Goal: Information Seeking & Learning: Learn about a topic

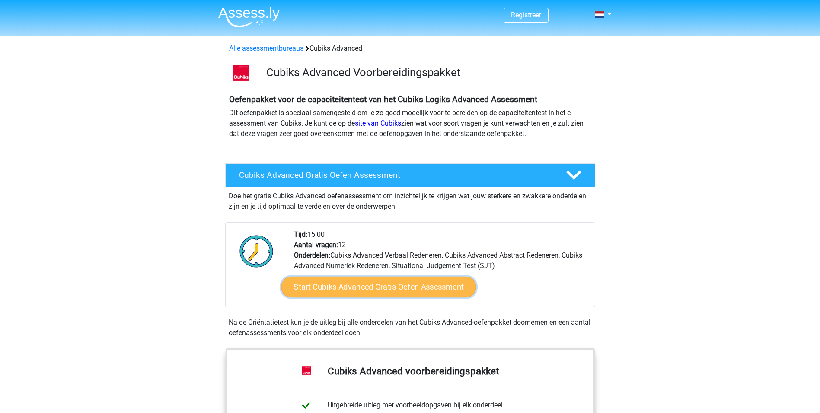
click at [423, 287] on link "Start Cubiks Advanced Gratis Oefen Assessment" at bounding box center [378, 286] width 195 height 21
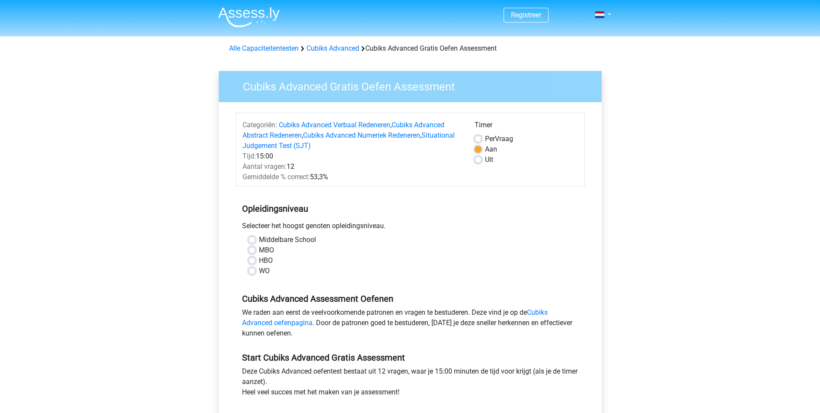
click at [259, 270] on label "WO" at bounding box center [264, 270] width 11 height 10
click at [253, 270] on input "WO" at bounding box center [252, 269] width 7 height 9
radio input "true"
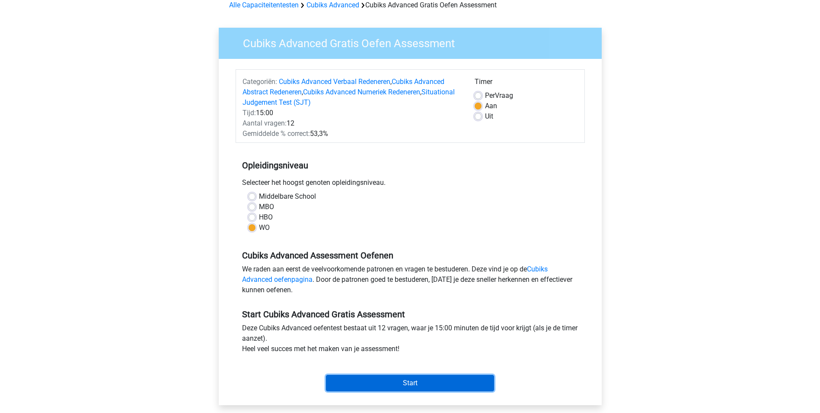
click at [413, 380] on input "Start" at bounding box center [410, 382] width 168 height 16
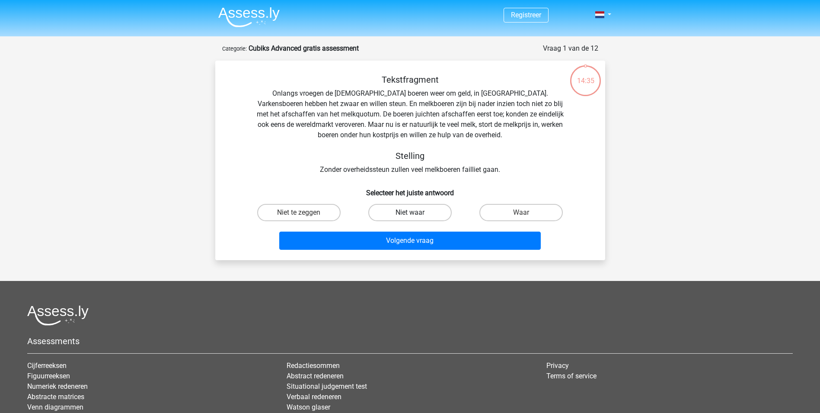
click at [400, 214] on label "Niet waar" at bounding box center [409, 212] width 83 height 17
click at [410, 214] on input "Niet waar" at bounding box center [413, 215] width 6 height 6
radio input "true"
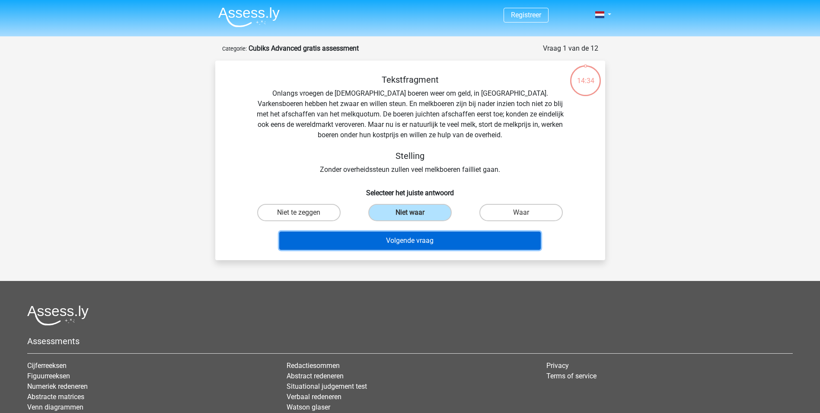
click at [401, 236] on button "Volgende vraag" at bounding box center [410, 240] width 262 height 18
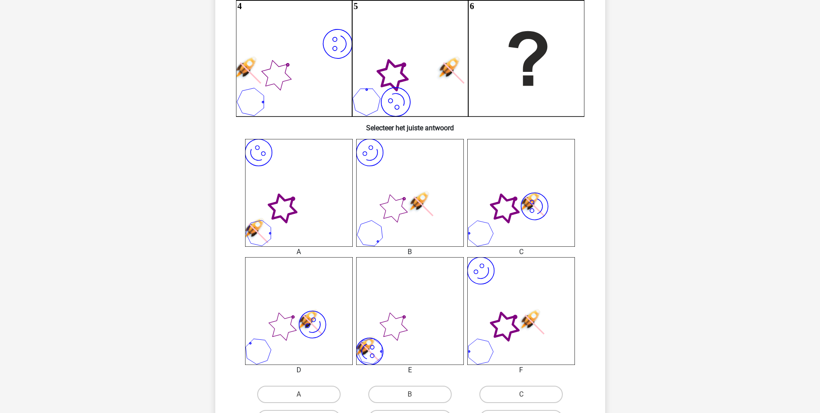
scroll to position [259, 0]
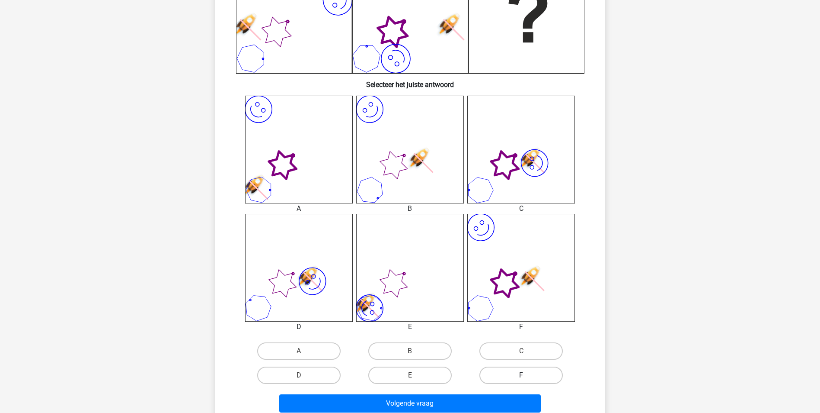
click at [525, 372] on label "F" at bounding box center [521, 374] width 83 height 17
click at [525, 375] on input "F" at bounding box center [524, 378] width 6 height 6
radio input "true"
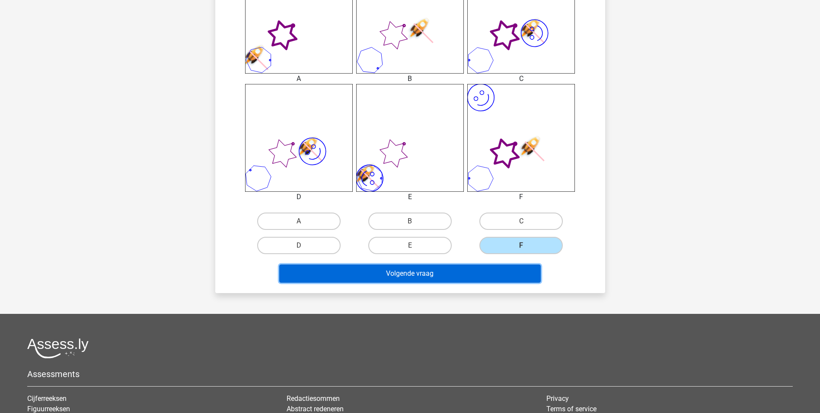
click at [427, 278] on button "Volgende vraag" at bounding box center [410, 273] width 262 height 18
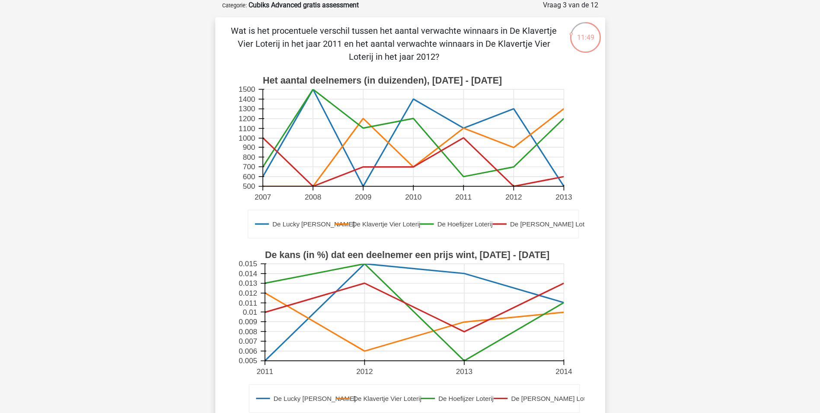
scroll to position [303, 0]
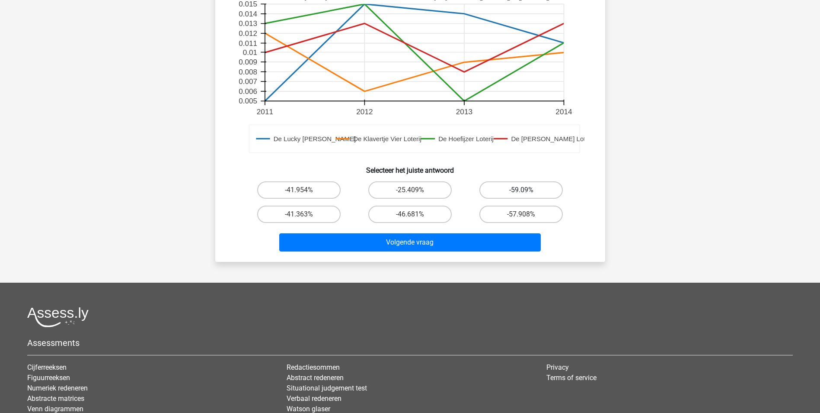
click at [501, 192] on label "-59.09%" at bounding box center [521, 189] width 83 height 17
click at [521, 192] on input "-59.09%" at bounding box center [524, 193] width 6 height 6
radio input "true"
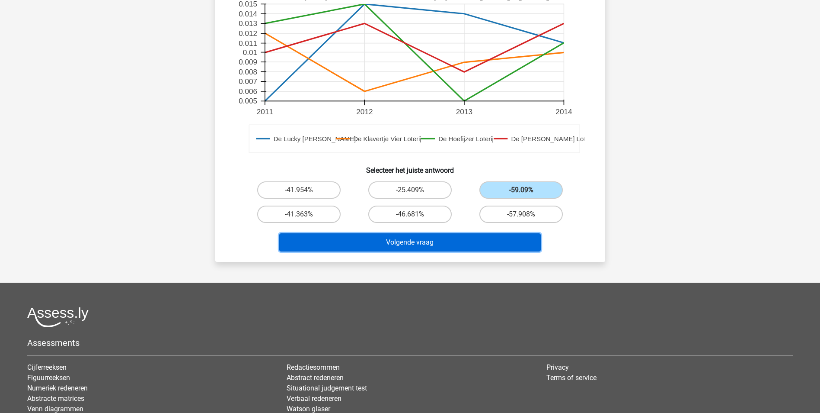
click at [443, 237] on button "Volgende vraag" at bounding box center [410, 242] width 262 height 18
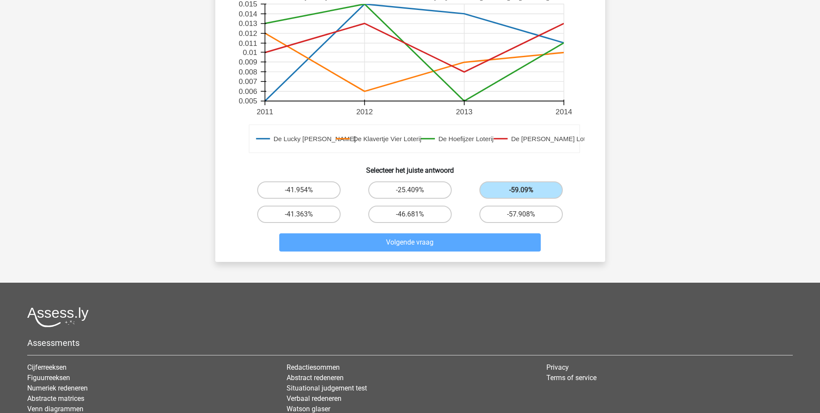
scroll to position [43, 0]
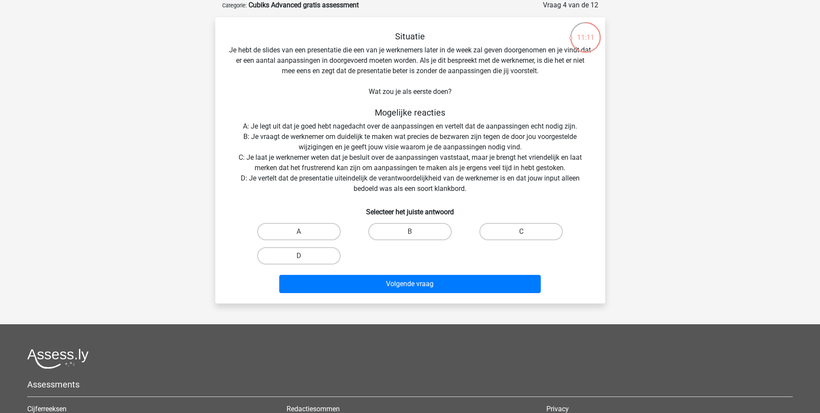
click at [413, 252] on div "A B C D" at bounding box center [410, 243] width 334 height 48
click at [409, 238] on label "B" at bounding box center [409, 231] width 83 height 17
click at [410, 237] on input "B" at bounding box center [413, 234] width 6 height 6
radio input "true"
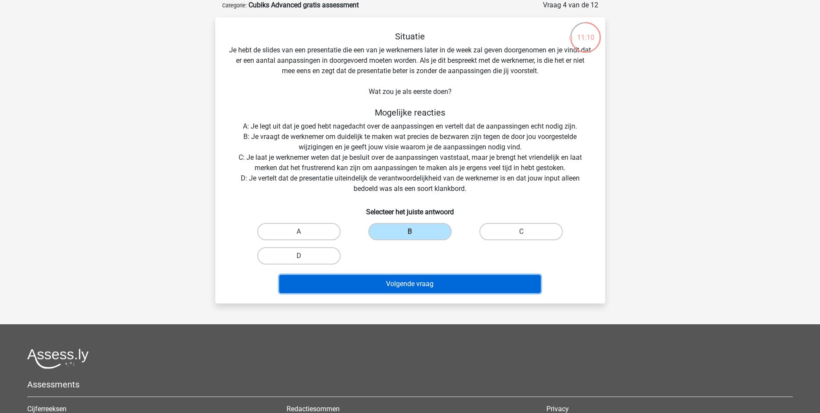
click at [410, 282] on button "Volgende vraag" at bounding box center [410, 284] width 262 height 18
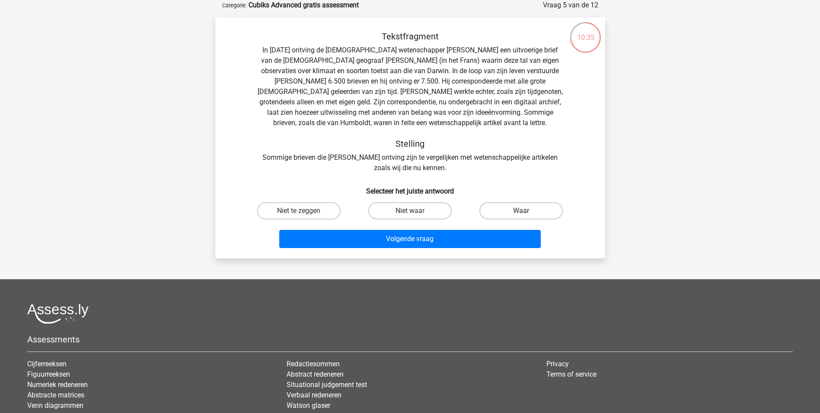
click at [503, 208] on label "Waar" at bounding box center [521, 210] width 83 height 17
click at [521, 211] on input "Waar" at bounding box center [524, 214] width 6 height 6
radio input "true"
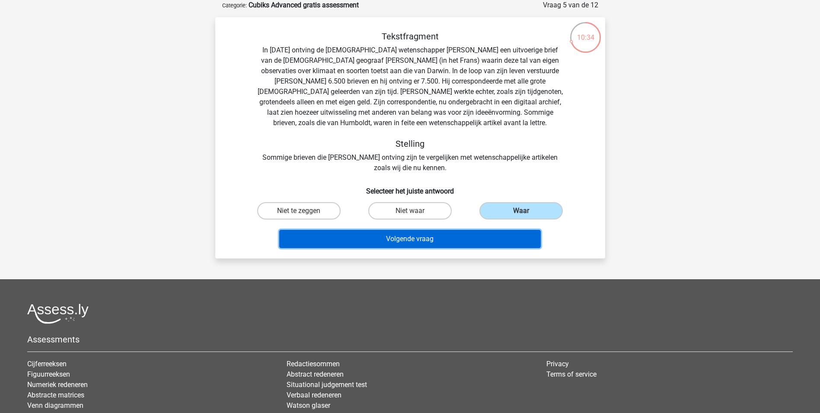
click at [419, 233] on button "Volgende vraag" at bounding box center [410, 239] width 262 height 18
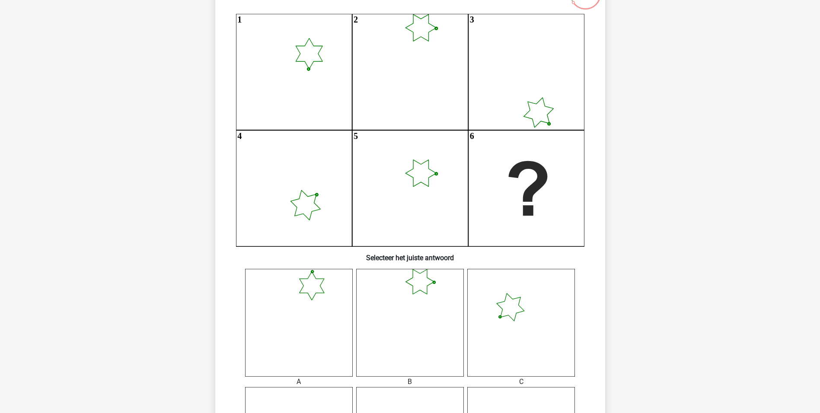
scroll to position [303, 0]
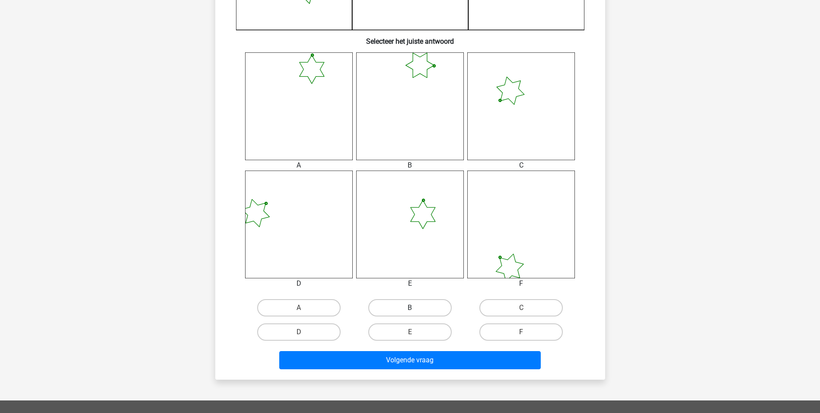
click at [400, 311] on label "B" at bounding box center [409, 307] width 83 height 17
click at [410, 311] on input "B" at bounding box center [413, 310] width 6 height 6
radio input "true"
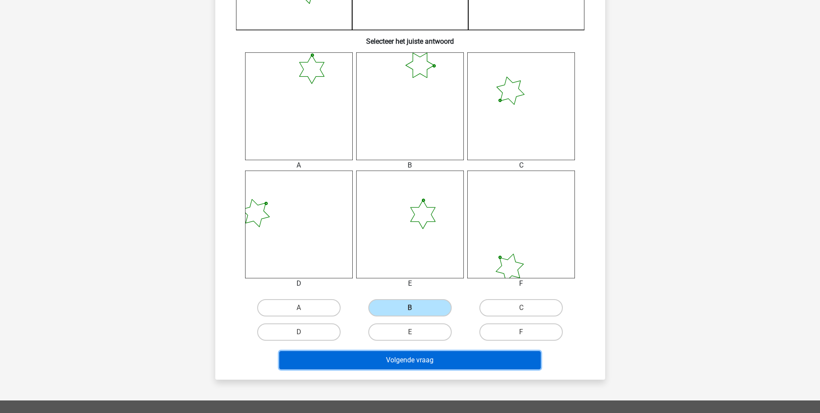
click at [405, 361] on button "Volgende vraag" at bounding box center [410, 360] width 262 height 18
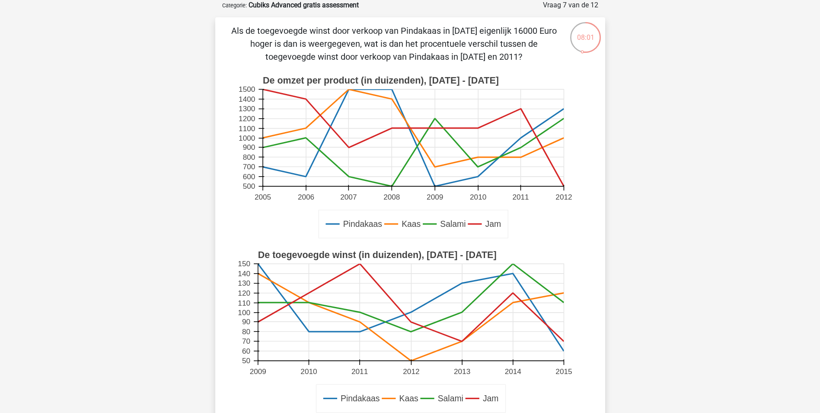
scroll to position [259, 0]
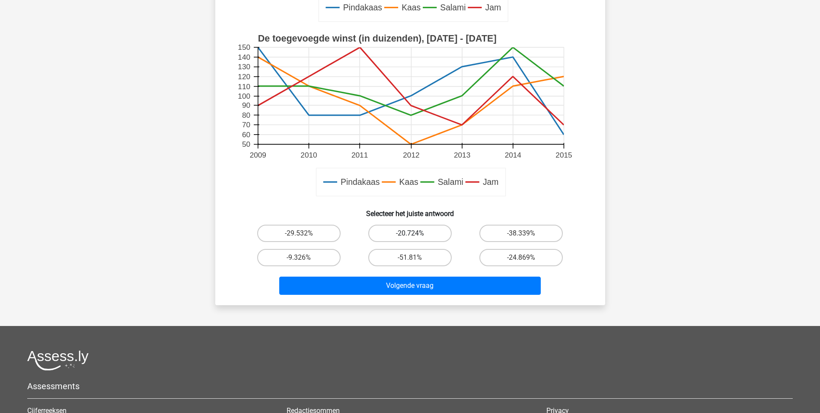
click at [422, 236] on label "-20.724%" at bounding box center [409, 232] width 83 height 17
click at [416, 236] on input "-20.724%" at bounding box center [413, 236] width 6 height 6
radio input "true"
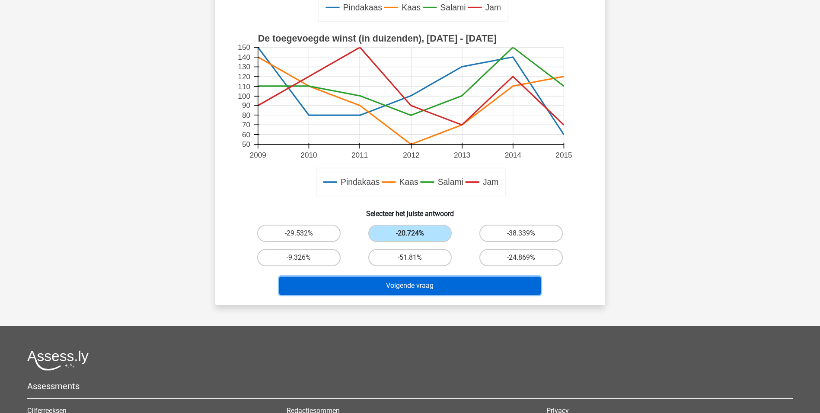
click at [423, 284] on button "Volgende vraag" at bounding box center [410, 285] width 262 height 18
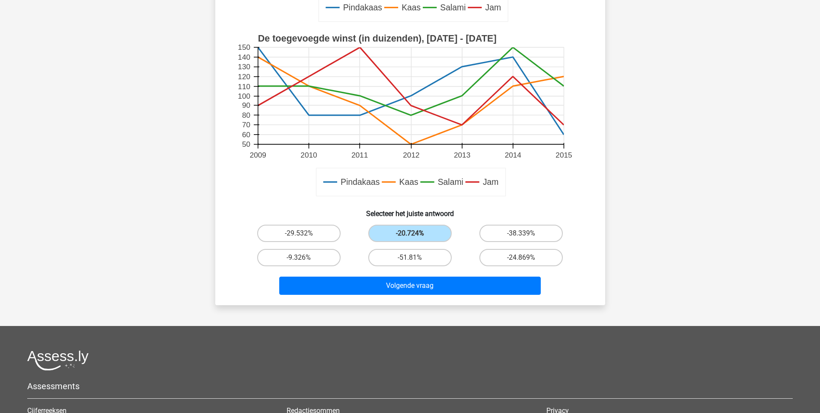
scroll to position [43, 0]
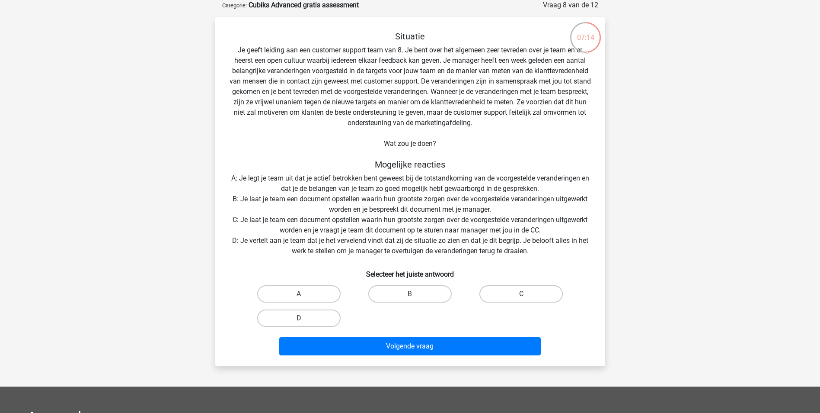
click at [419, 305] on div "B" at bounding box center [410, 293] width 111 height 24
click at [422, 302] on div "B" at bounding box center [410, 293] width 111 height 24
click at [421, 297] on label "B" at bounding box center [409, 293] width 83 height 17
click at [416, 297] on input "B" at bounding box center [413, 297] width 6 height 6
radio input "true"
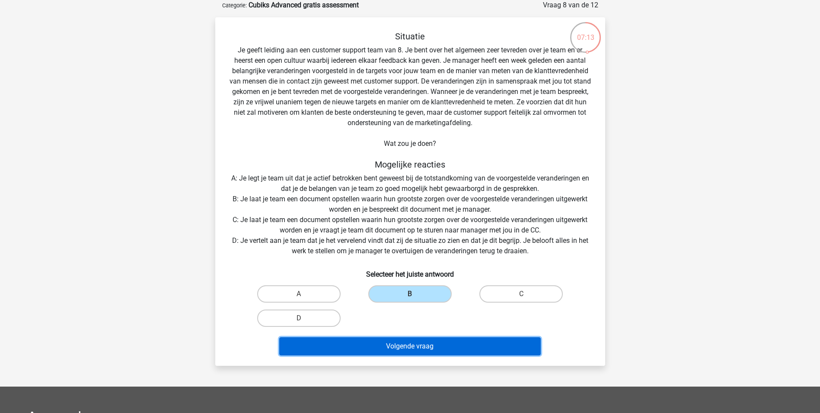
click at [419, 341] on button "Volgende vraag" at bounding box center [410, 346] width 262 height 18
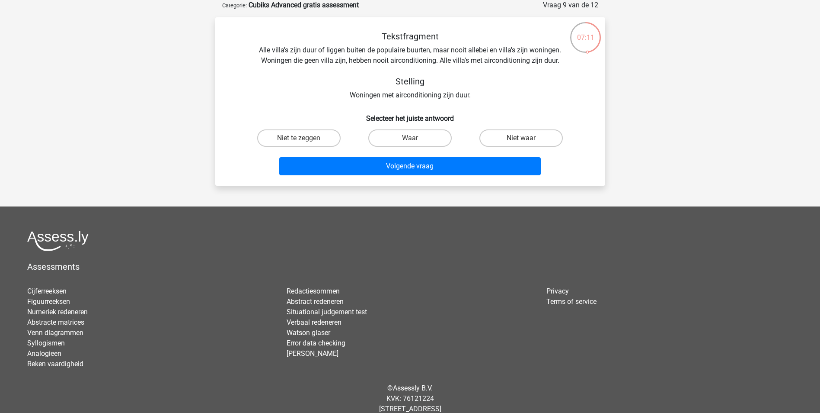
scroll to position [0, 0]
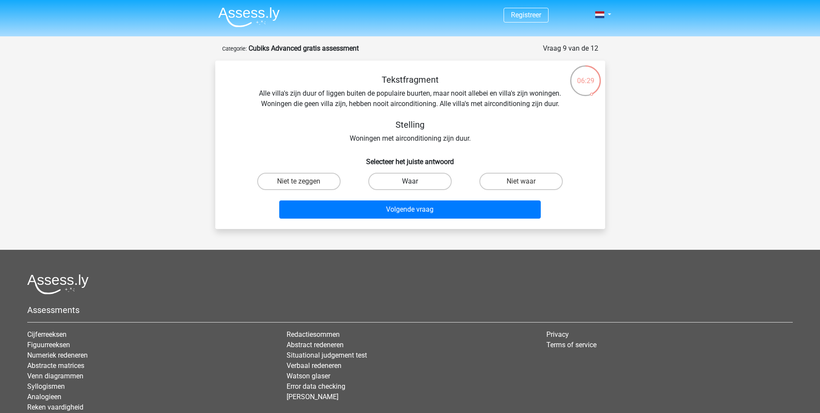
click at [444, 175] on label "Waar" at bounding box center [409, 181] width 83 height 17
click at [416, 181] on input "Waar" at bounding box center [413, 184] width 6 height 6
radio input "true"
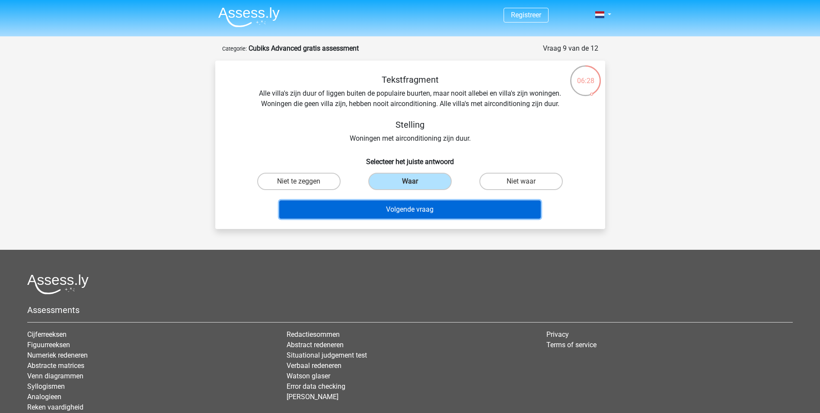
click at [436, 208] on button "Volgende vraag" at bounding box center [410, 209] width 262 height 18
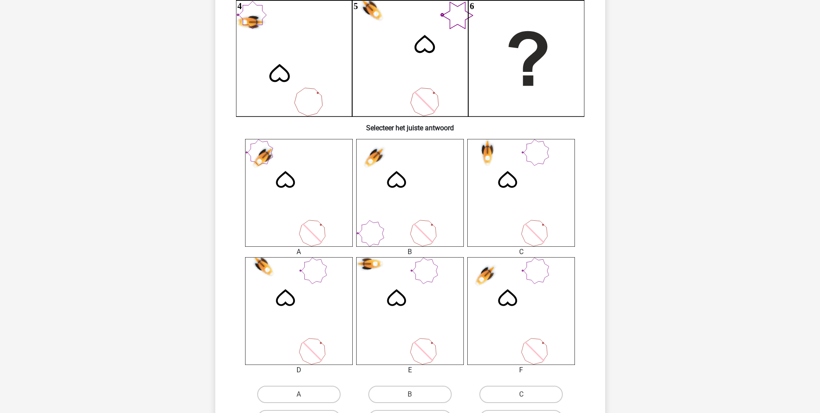
scroll to position [259, 0]
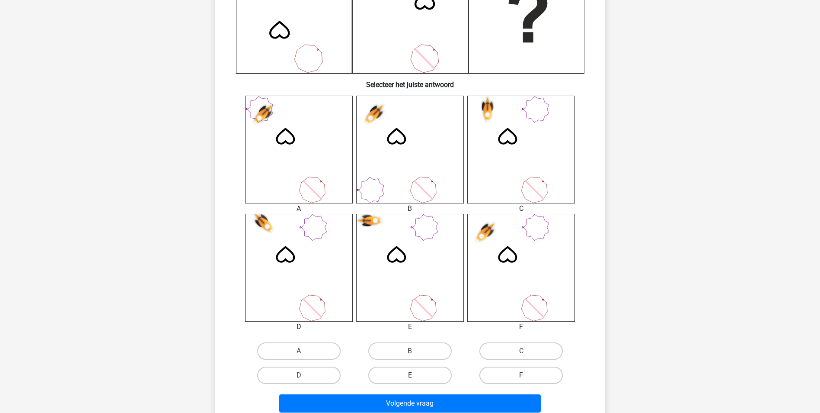
click at [422, 372] on label "E" at bounding box center [409, 374] width 83 height 17
click at [416, 375] on input "E" at bounding box center [413, 378] width 6 height 6
radio input "true"
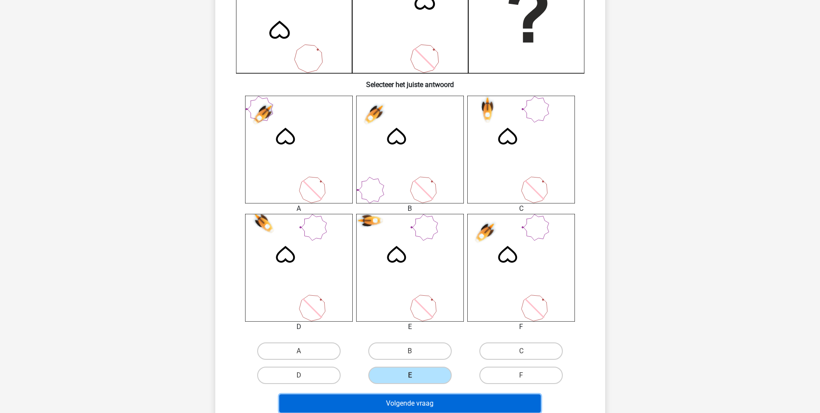
click at [417, 398] on button "Volgende vraag" at bounding box center [410, 403] width 262 height 18
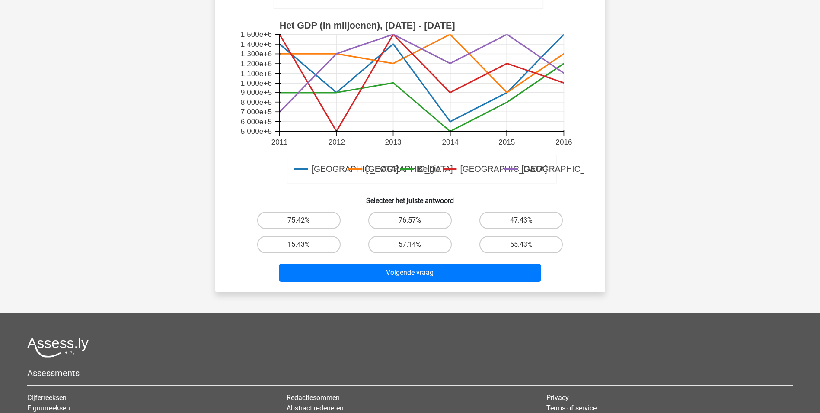
scroll to position [43, 0]
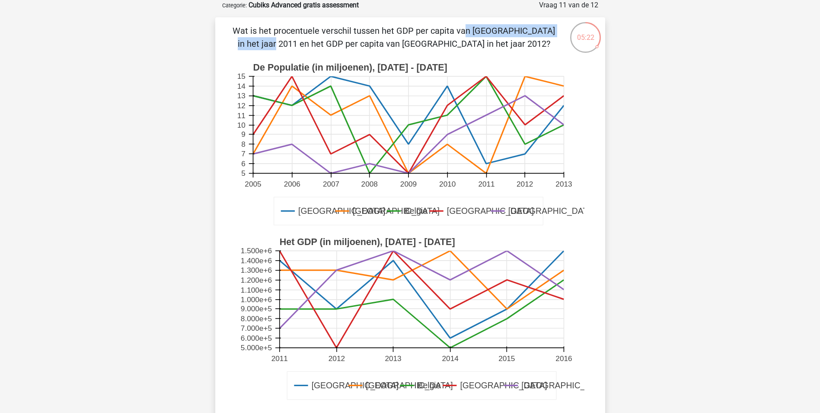
drag, startPoint x: 284, startPoint y: 30, endPoint x: 404, endPoint y: 30, distance: 119.8
click at [404, 30] on p "Wat is het procentuele verschil tussen het GDP per capita van Londen in het jaa…" at bounding box center [394, 37] width 330 height 26
copy p "centuele verschil tussen het GD"
click at [441, 29] on p "Wat is het procentuele verschil tussen het GDP per capita van Londen in het jaa…" at bounding box center [394, 37] width 330 height 26
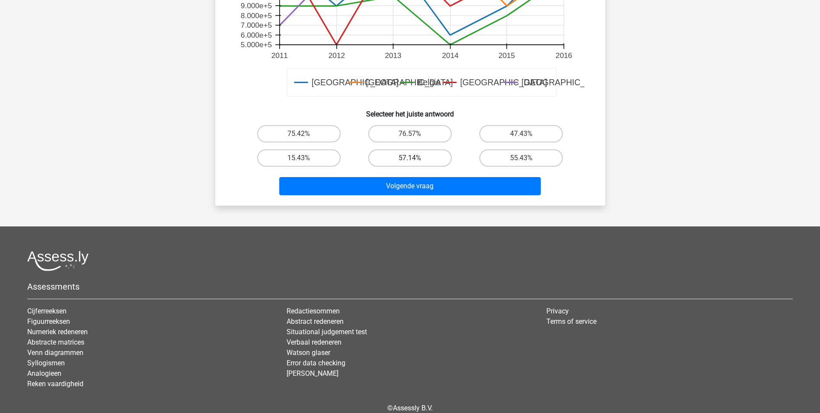
click at [442, 156] on label "57.14%" at bounding box center [409, 157] width 83 height 17
click at [416, 158] on input "57.14%" at bounding box center [413, 161] width 6 height 6
radio input "true"
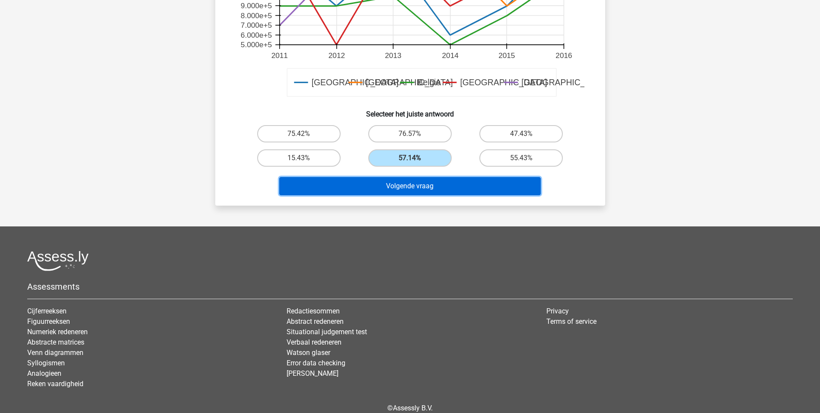
click at [437, 181] on button "Volgende vraag" at bounding box center [410, 186] width 262 height 18
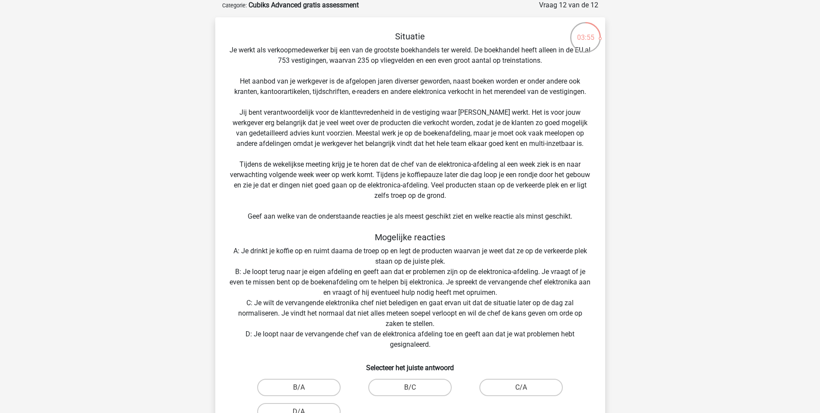
scroll to position [86, 0]
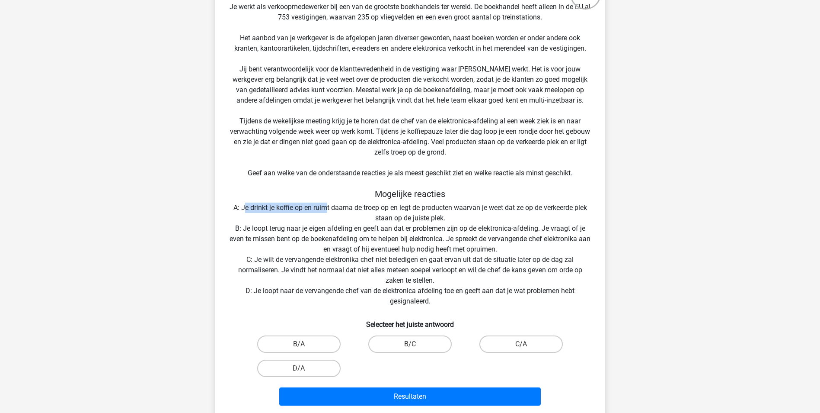
drag, startPoint x: 243, startPoint y: 206, endPoint x: 325, endPoint y: 210, distance: 82.7
click at [325, 210] on div "Situatie Je werkt als verkoopmedewerker bij een van de grootste boekhandels ter…" at bounding box center [410, 198] width 383 height 421
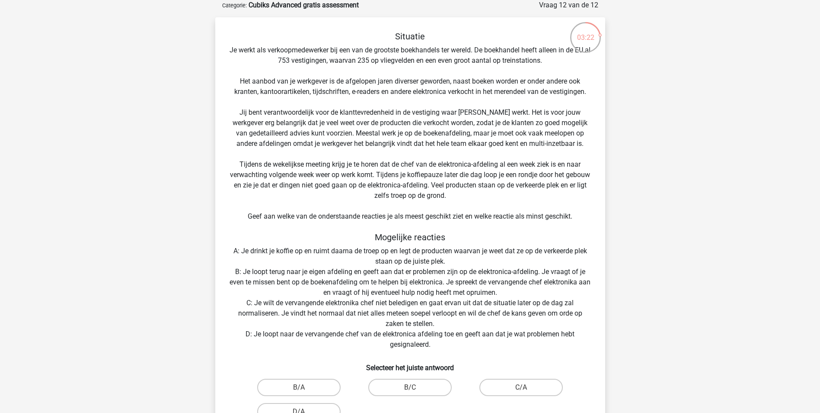
scroll to position [130, 0]
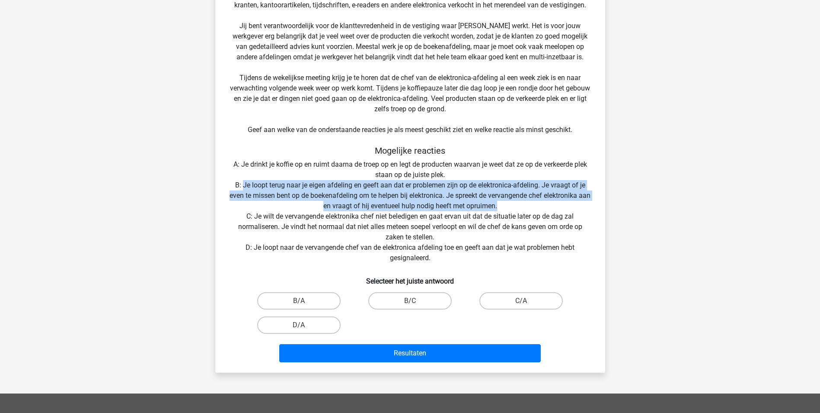
drag, startPoint x: 509, startPoint y: 202, endPoint x: 243, endPoint y: 188, distance: 265.9
click at [243, 188] on div "Situatie Je werkt als verkoopmedewerker bij een van de grootste boekhandels ter…" at bounding box center [410, 155] width 383 height 421
drag, startPoint x: 243, startPoint y: 188, endPoint x: 268, endPoint y: 188, distance: 24.2
click at [268, 188] on div "Situatie Je werkt als verkoopmedewerker bij een van de grootste boekhandels ter…" at bounding box center [410, 155] width 383 height 421
click at [299, 194] on div "Situatie Je werkt als verkoopmedewerker bij een van de grootste boekhandels ter…" at bounding box center [410, 155] width 383 height 421
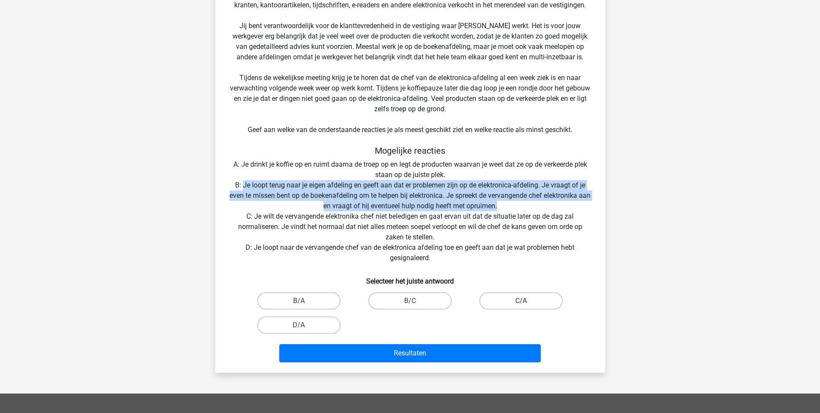
click at [311, 204] on div "Situatie Je werkt als verkoopmedewerker bij een van de grootste boekhandels ter…" at bounding box center [410, 155] width 383 height 421
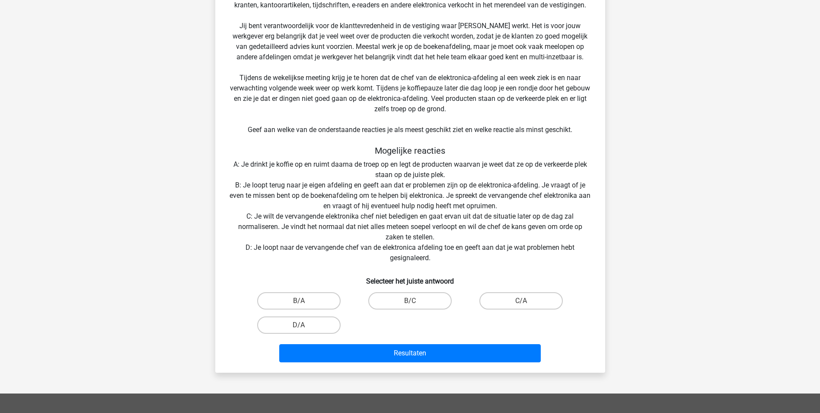
click at [299, 221] on div "Situatie Je werkt als verkoopmedewerker bij een van de grootste boekhandels ter…" at bounding box center [410, 155] width 383 height 421
click at [313, 295] on label "B/A" at bounding box center [298, 300] width 83 height 17
click at [304, 301] on input "B/A" at bounding box center [302, 304] width 6 height 6
radio input "true"
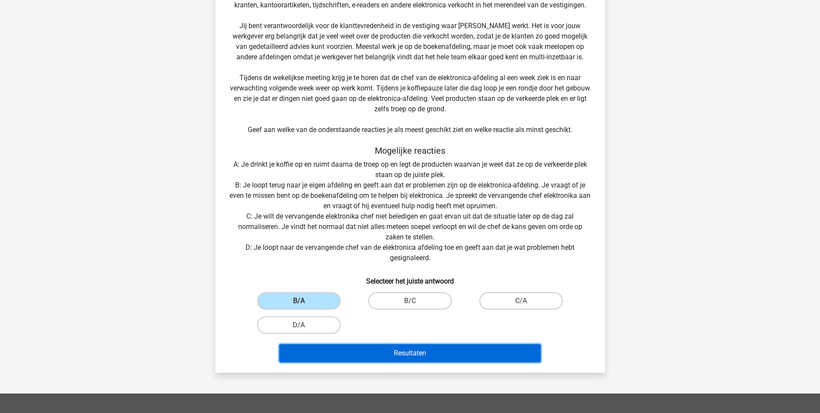
click at [396, 352] on button "Resultaten" at bounding box center [410, 353] width 262 height 18
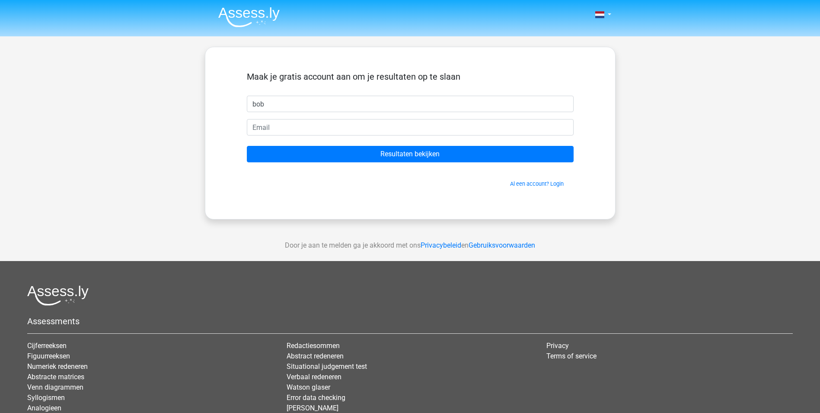
type input "bob"
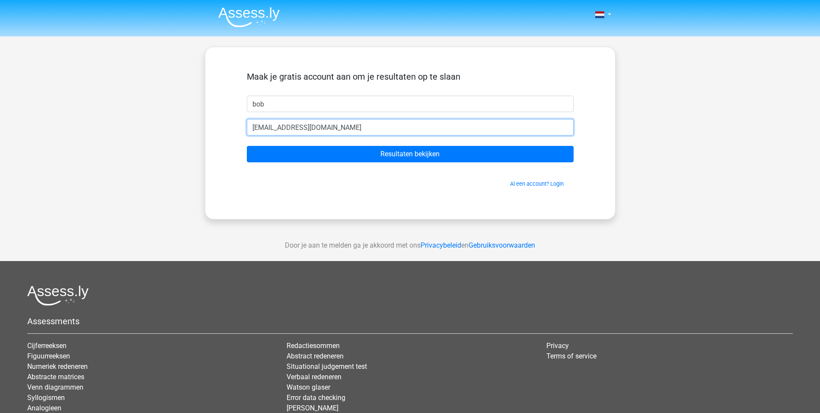
type input "rbe.van.amstel@meandermc.nl"
click at [247, 146] on input "Resultaten bekijken" at bounding box center [410, 154] width 327 height 16
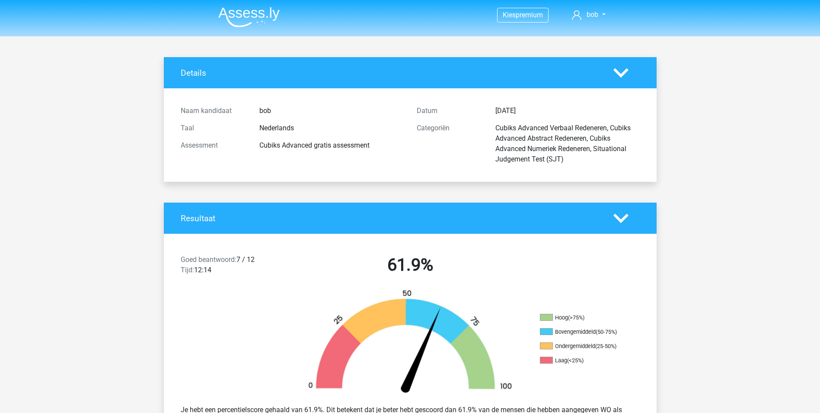
drag, startPoint x: 0, startPoint y: 0, endPoint x: 435, endPoint y: 155, distance: 461.9
click at [431, 155] on div "Categoriën" at bounding box center [449, 144] width 79 height 42
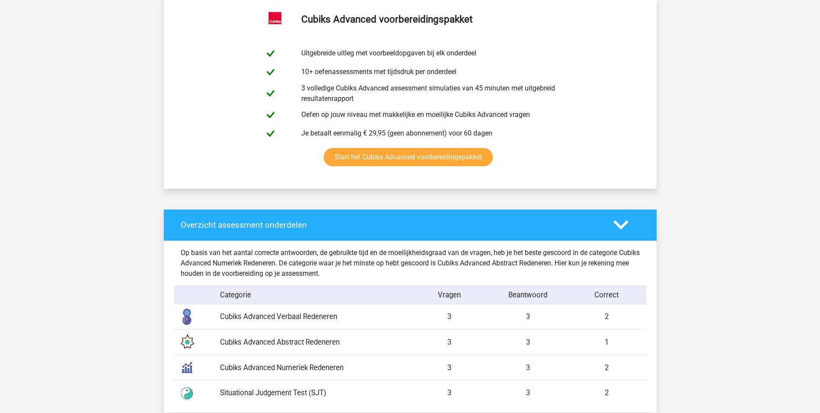
scroll to position [562, 0]
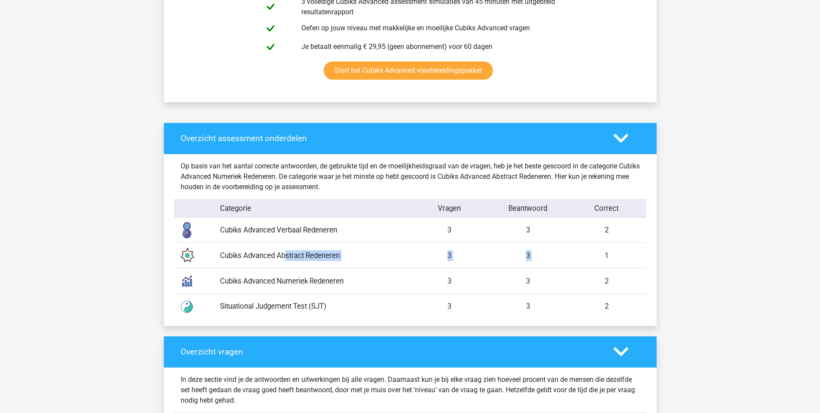
drag, startPoint x: 244, startPoint y: 257, endPoint x: 607, endPoint y: 258, distance: 362.8
click at [607, 258] on div "Cubiks Advanced Abstract Redeneren 3 3 1" at bounding box center [410, 255] width 472 height 26
click at [607, 258] on div "1" at bounding box center [607, 255] width 79 height 11
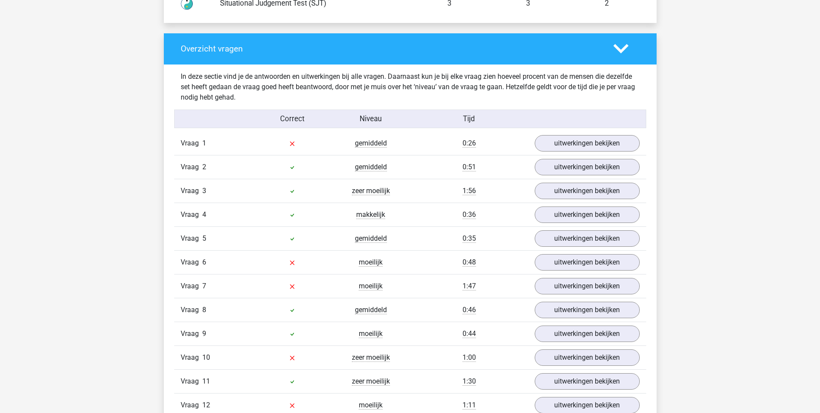
scroll to position [908, 0]
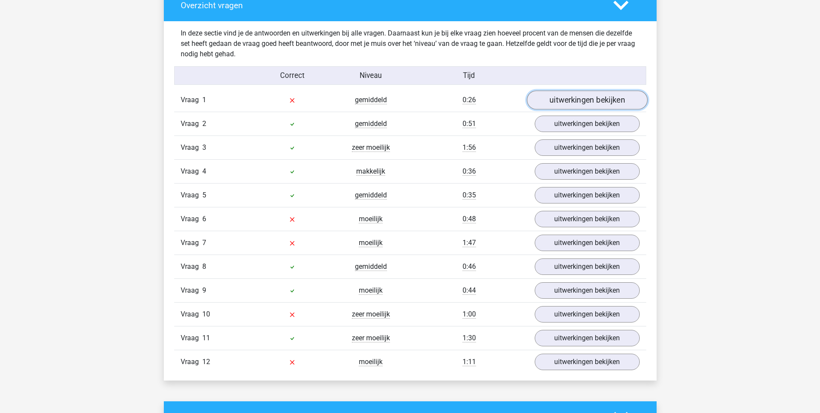
click at [576, 104] on link "uitwerkingen bekijken" at bounding box center [587, 99] width 121 height 19
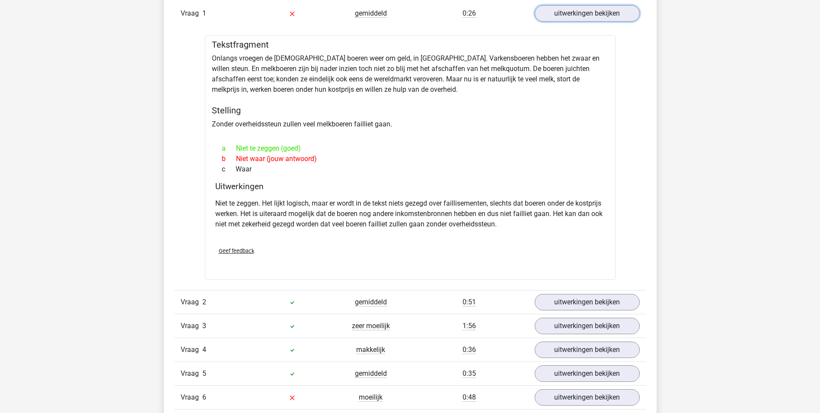
scroll to position [1081, 0]
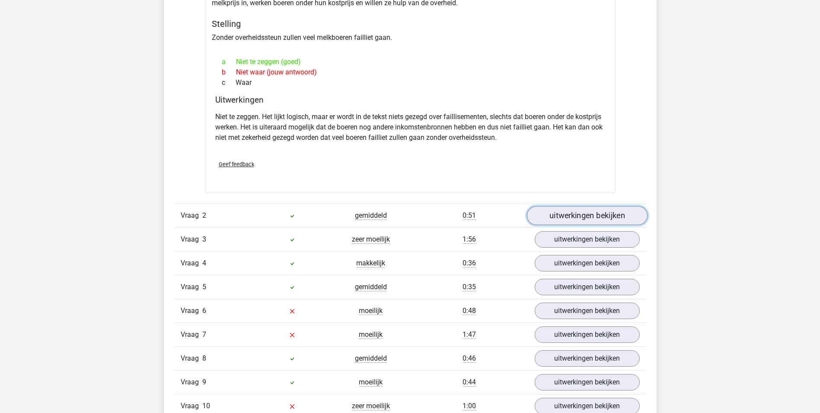
click at [564, 223] on link "uitwerkingen bekijken" at bounding box center [587, 215] width 121 height 19
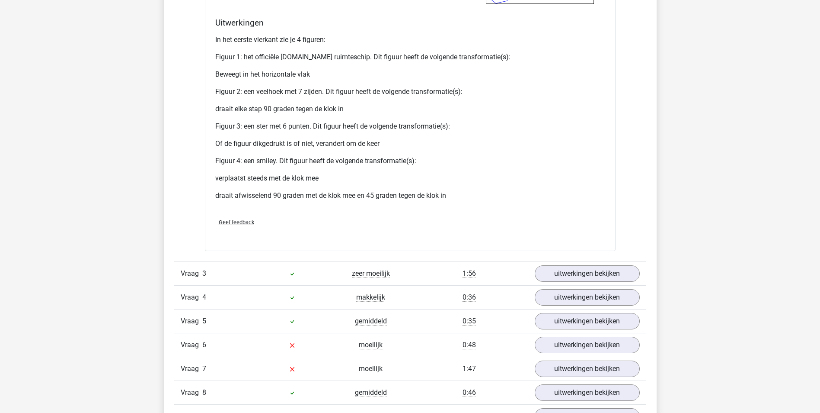
scroll to position [1903, 0]
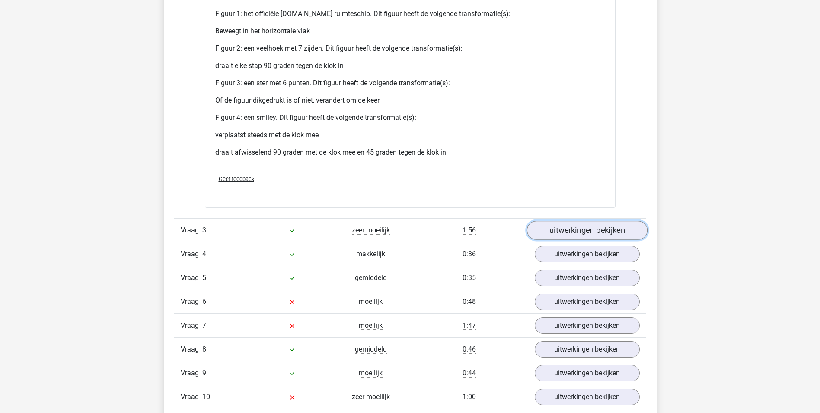
click at [581, 230] on link "uitwerkingen bekijken" at bounding box center [587, 230] width 121 height 19
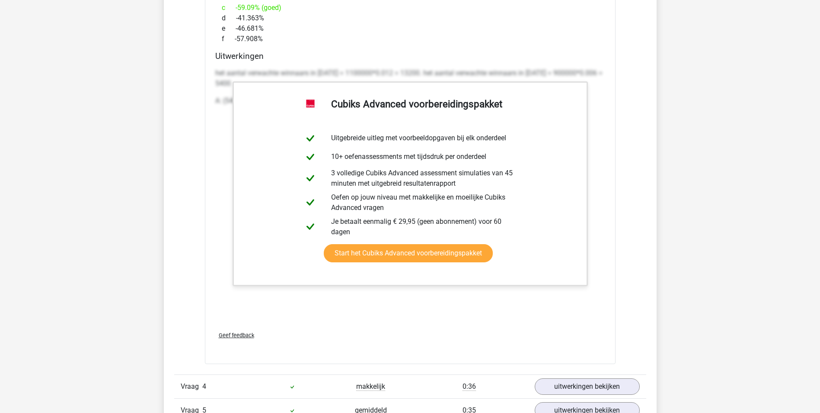
scroll to position [2811, 0]
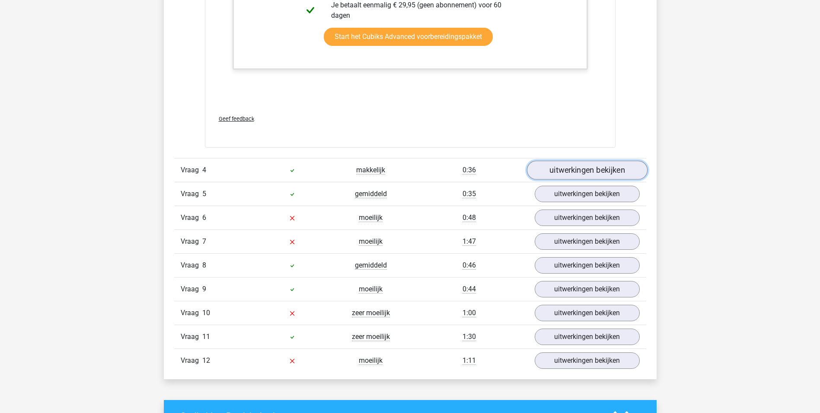
click at [608, 169] on link "uitwerkingen bekijken" at bounding box center [587, 169] width 121 height 19
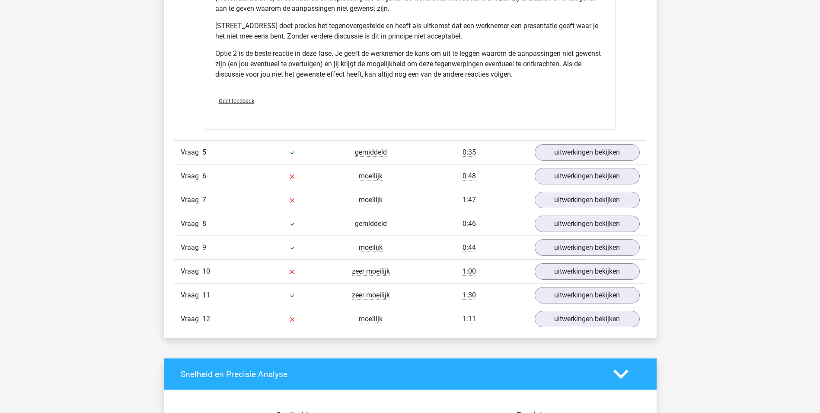
scroll to position [3329, 0]
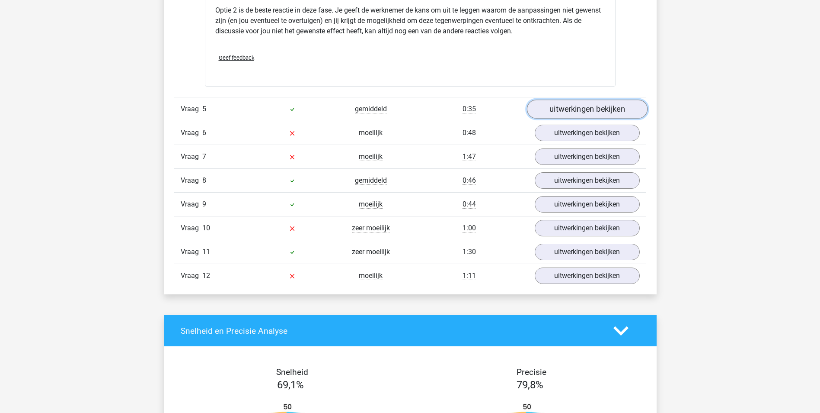
click at [568, 106] on link "uitwerkingen bekijken" at bounding box center [587, 108] width 121 height 19
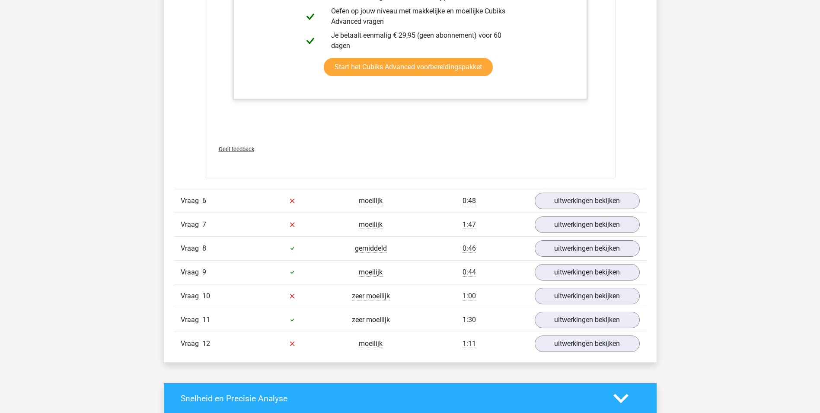
scroll to position [3805, 0]
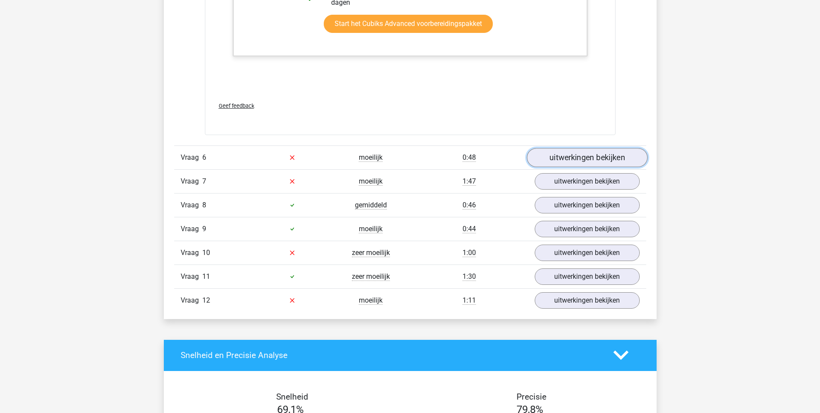
click at [594, 154] on link "uitwerkingen bekijken" at bounding box center [587, 157] width 121 height 19
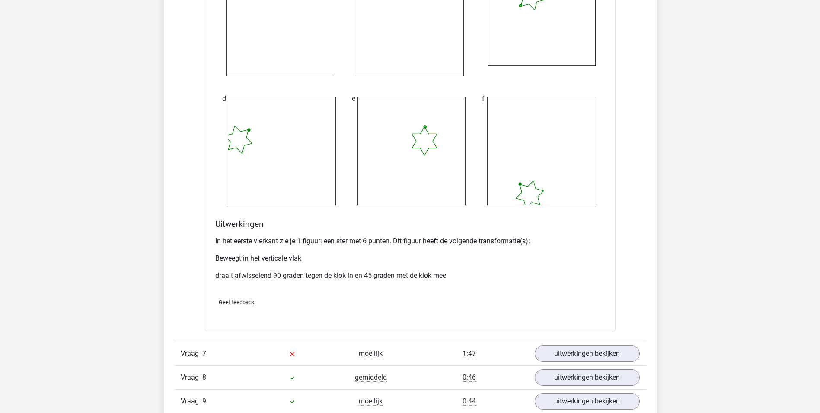
scroll to position [4497, 0]
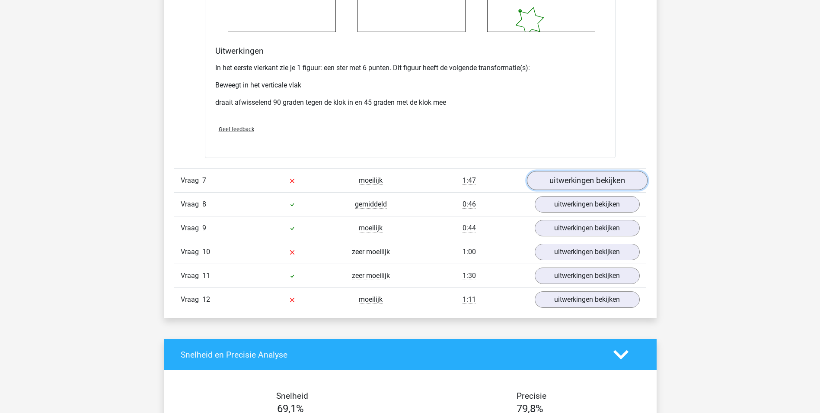
click at [567, 179] on link "uitwerkingen bekijken" at bounding box center [587, 180] width 121 height 19
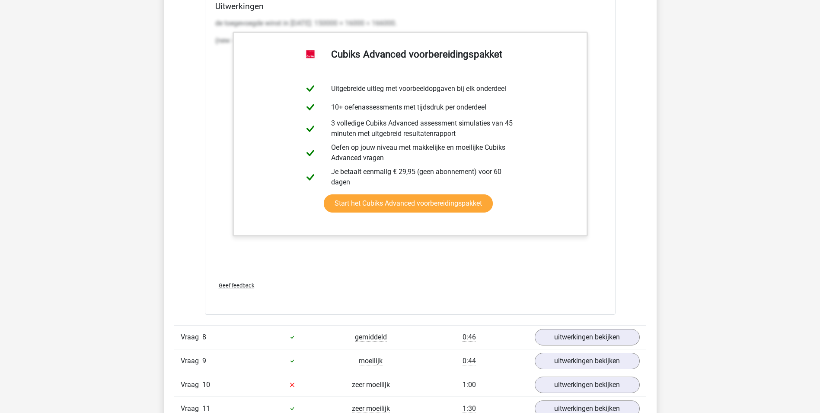
scroll to position [5059, 0]
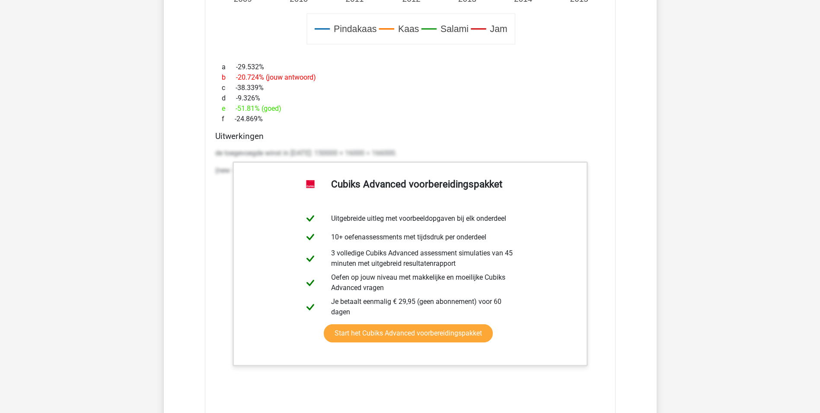
click at [290, 147] on div "de toegevoegde winst in 2009: 150000 + 16000 = 166000. (new - old) / old: (8000…" at bounding box center [410, 165] width 390 height 42
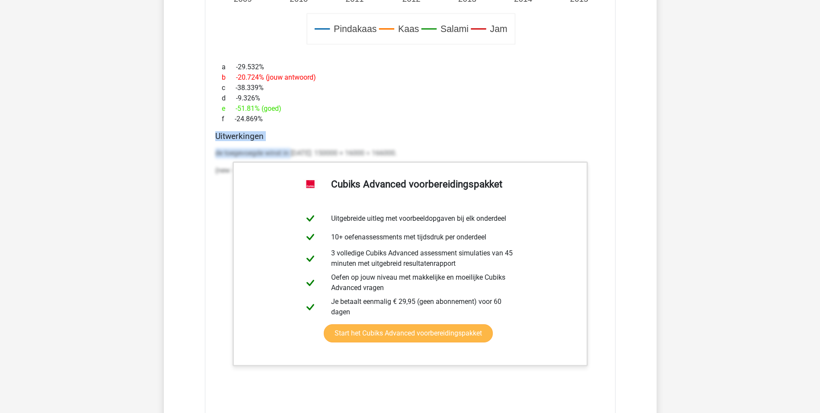
drag, startPoint x: 291, startPoint y: 148, endPoint x: 327, endPoint y: 179, distance: 47.2
click at [327, 179] on div "Als de toegevoegde winst door verkoop van Pindakaas in 2009 eigenlijk 16000 Eur…" at bounding box center [410, 41] width 411 height 803
drag, startPoint x: 327, startPoint y: 179, endPoint x: 377, endPoint y: 219, distance: 64.0
click at [377, 324] on link "Start het Cubiks Advanced voorbereidingspakket" at bounding box center [408, 333] width 169 height 18
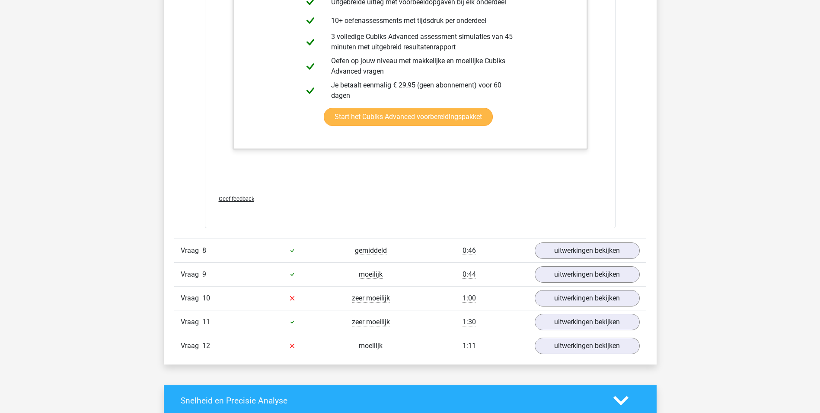
scroll to position [5362, 0]
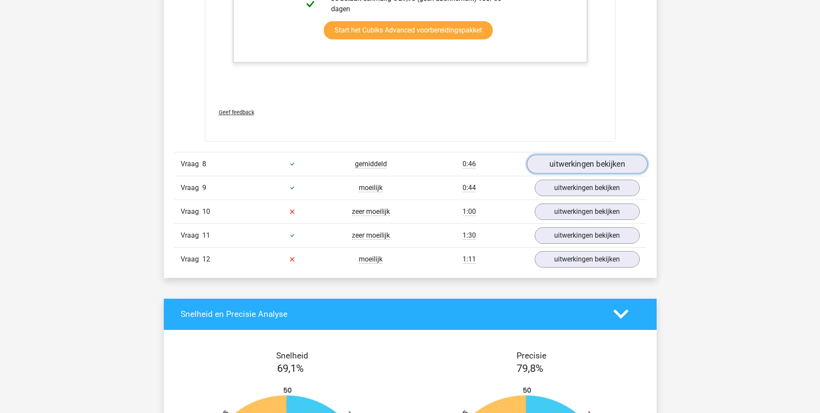
click at [563, 167] on link "uitwerkingen bekijken" at bounding box center [587, 163] width 121 height 19
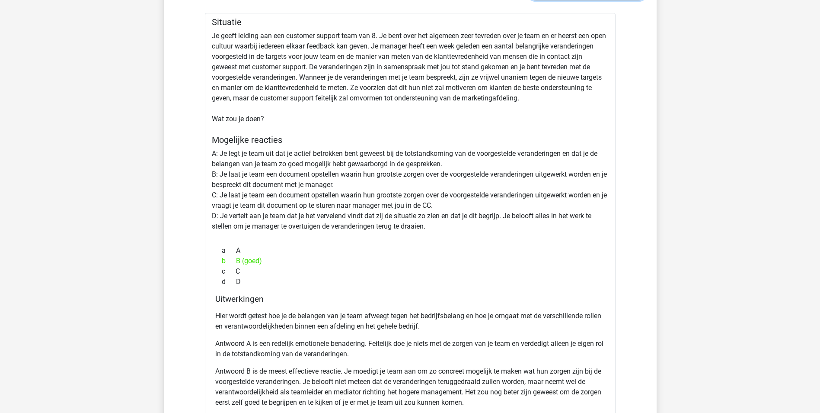
scroll to position [5794, 0]
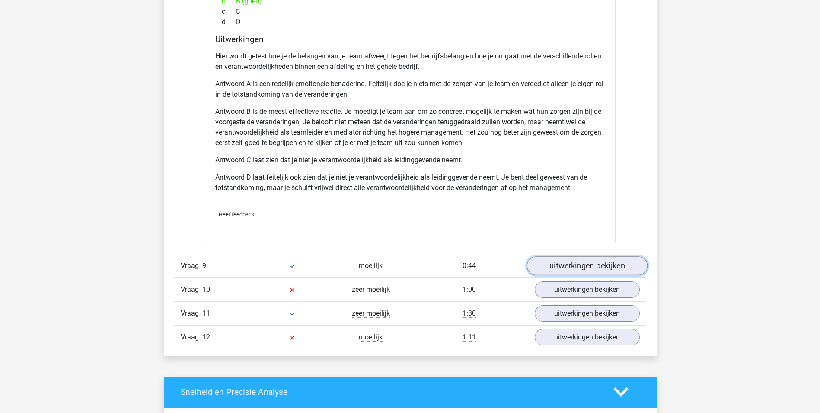
drag, startPoint x: 596, startPoint y: 269, endPoint x: 572, endPoint y: 243, distance: 34.9
click at [595, 269] on link "uitwerkingen bekijken" at bounding box center [587, 265] width 121 height 19
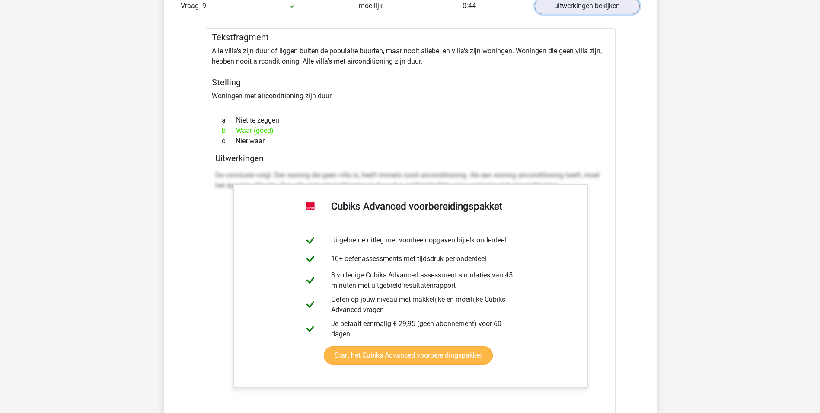
scroll to position [6356, 0]
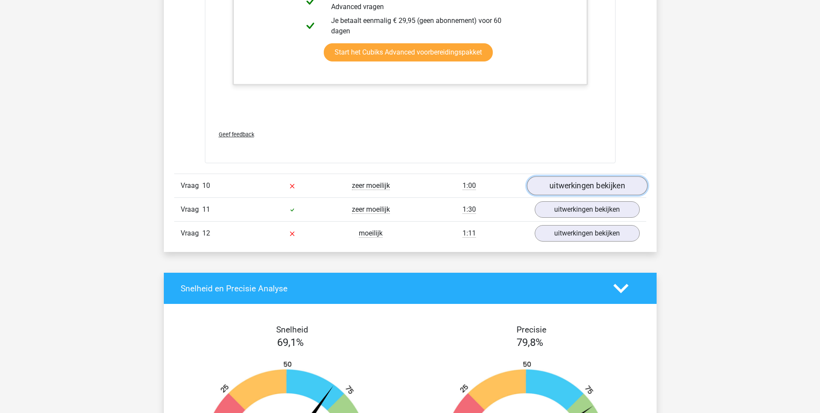
click at [572, 187] on link "uitwerkingen bekijken" at bounding box center [587, 185] width 121 height 19
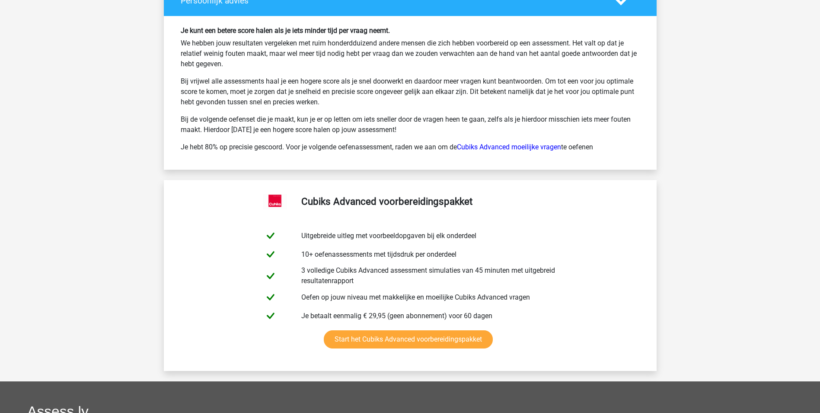
scroll to position [7610, 0]
